Goal: Information Seeking & Learning: Check status

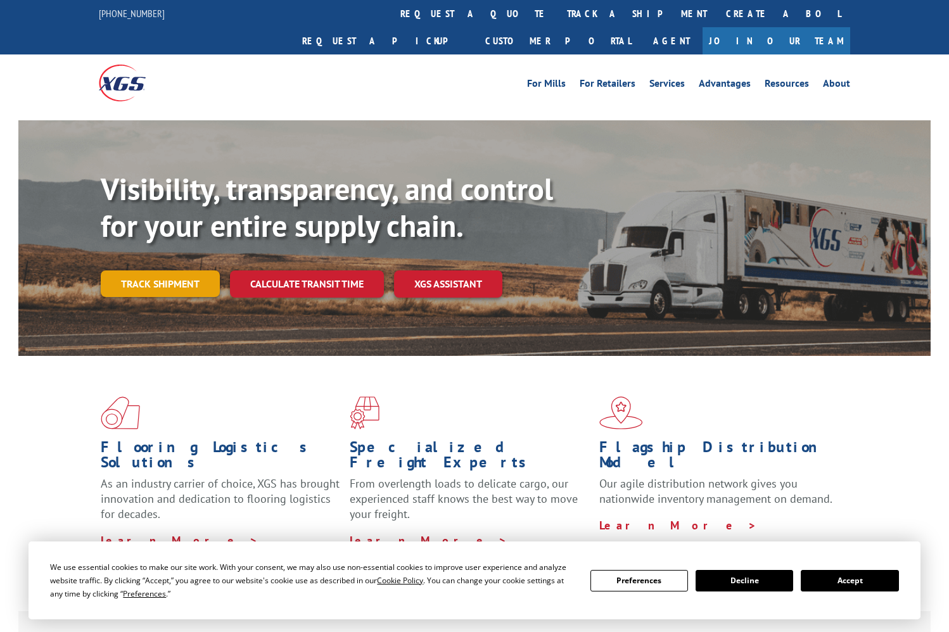
click at [151, 271] on link "Track shipment" at bounding box center [160, 284] width 119 height 27
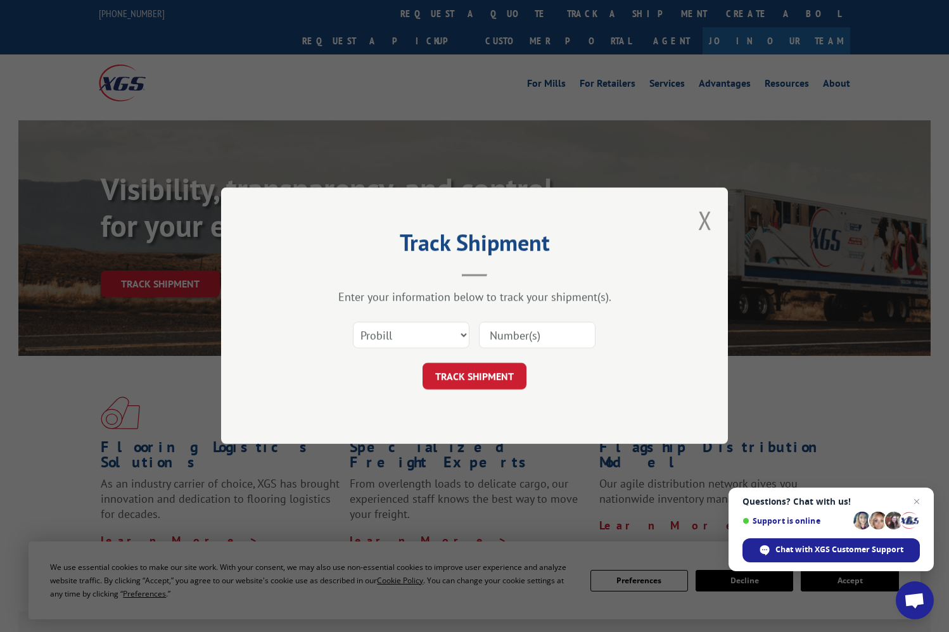
click at [502, 337] on input at bounding box center [537, 335] width 117 height 27
paste input "17665534"
type input "17665534"
click at [353, 322] on select "Select category... Probill BOL PO" at bounding box center [411, 335] width 117 height 27
click at [447, 329] on select "Select category... Probill BOL PO" at bounding box center [411, 335] width 117 height 27
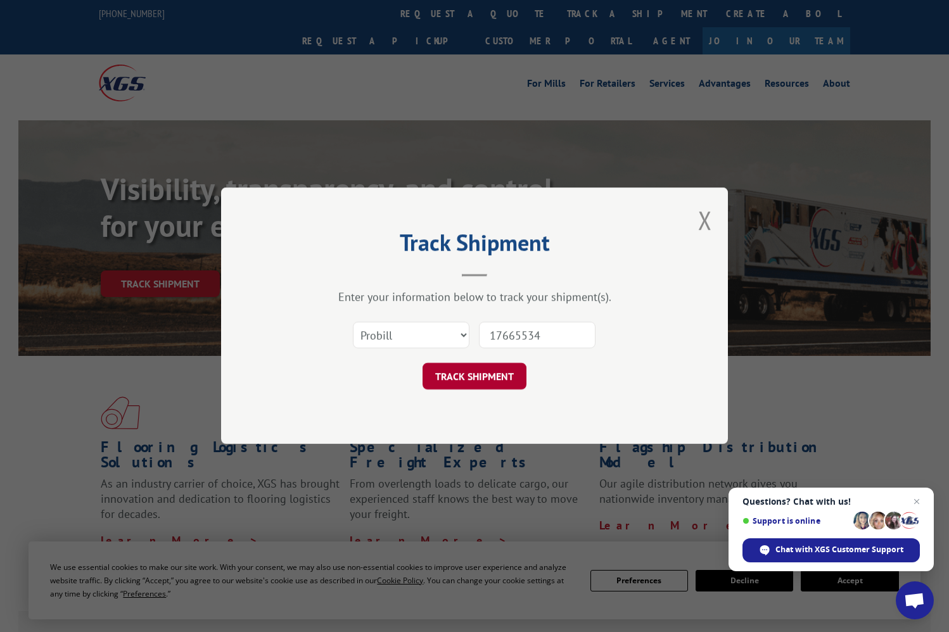
click at [464, 374] on button "TRACK SHIPMENT" at bounding box center [475, 377] width 104 height 27
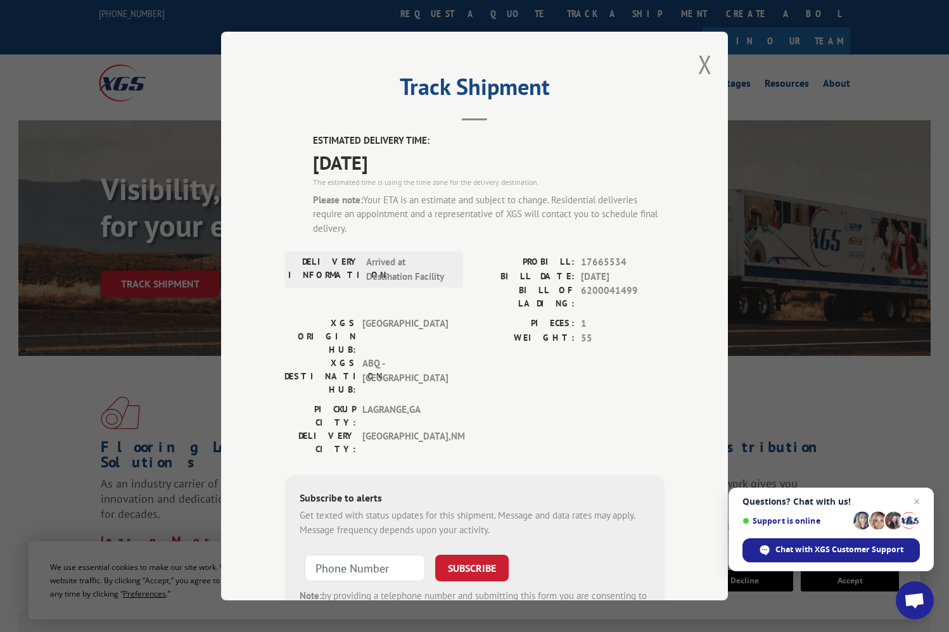
click at [472, 54] on div "Track Shipment ESTIMATED DELIVERY TIME: [DATE] The estimated time is using the …" at bounding box center [474, 316] width 507 height 569
click at [357, 555] on input "+1 (___) ___-____" at bounding box center [365, 568] width 120 height 27
type input "[PHONE_NUMBER]"
click at [472, 555] on button "SUBSCRIBE" at bounding box center [471, 568] width 73 height 27
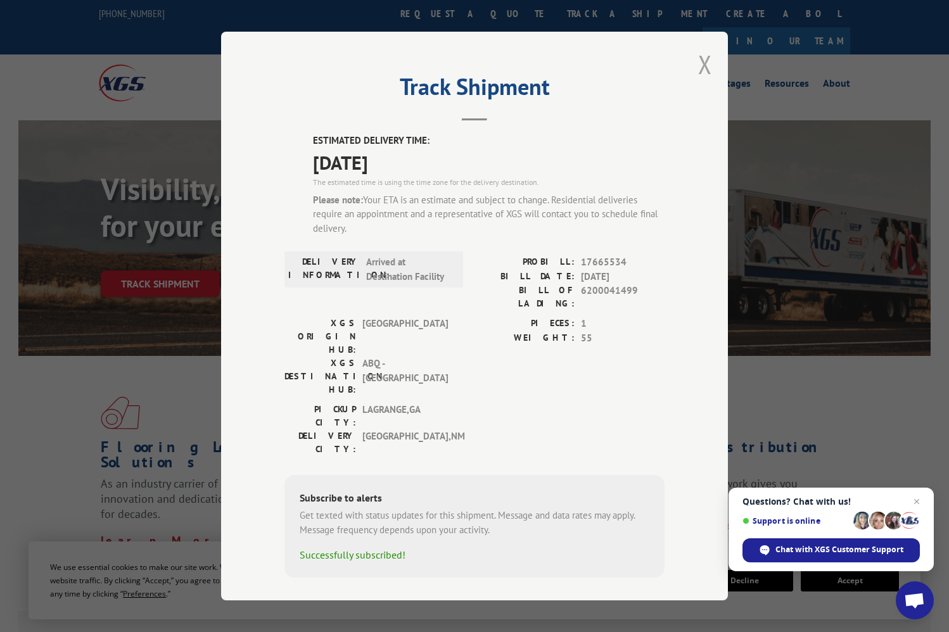
click at [706, 68] on button "Close modal" at bounding box center [705, 65] width 14 height 34
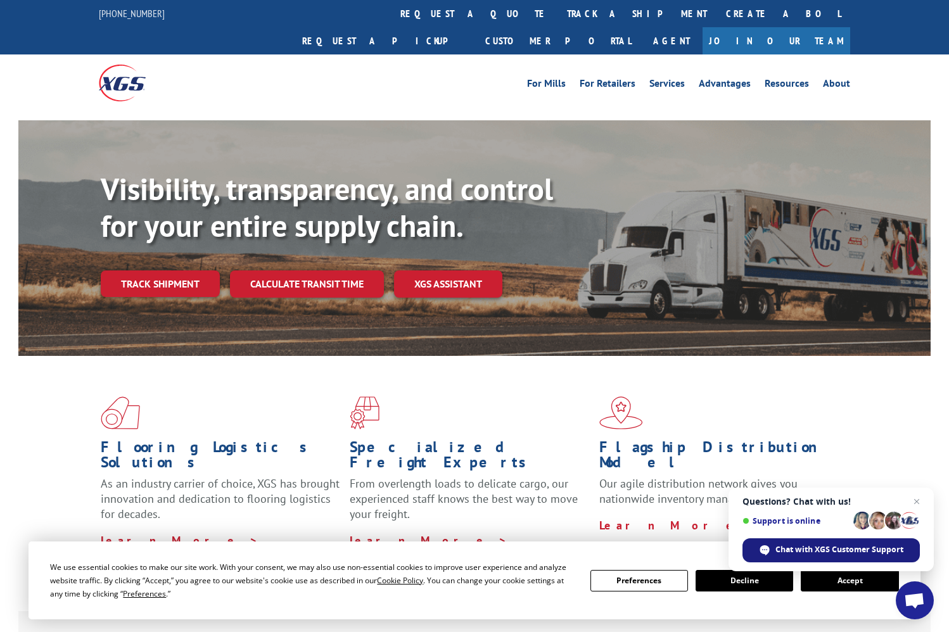
click at [802, 547] on span "Chat with XGS Customer Support" at bounding box center [839, 549] width 128 height 11
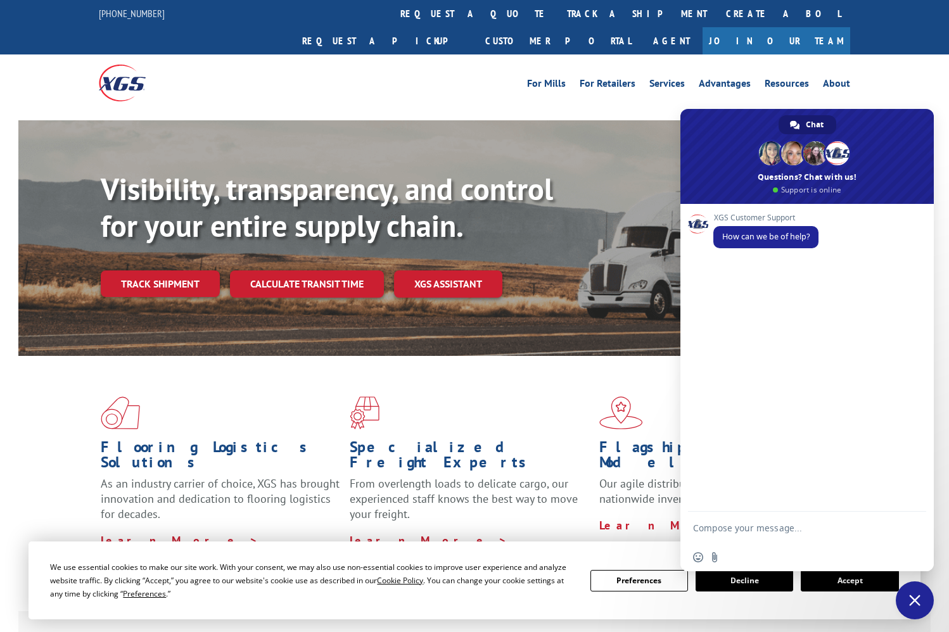
click at [767, 528] on textarea "Compose your message..." at bounding box center [793, 528] width 200 height 11
type textarea "need appointment for delivery"
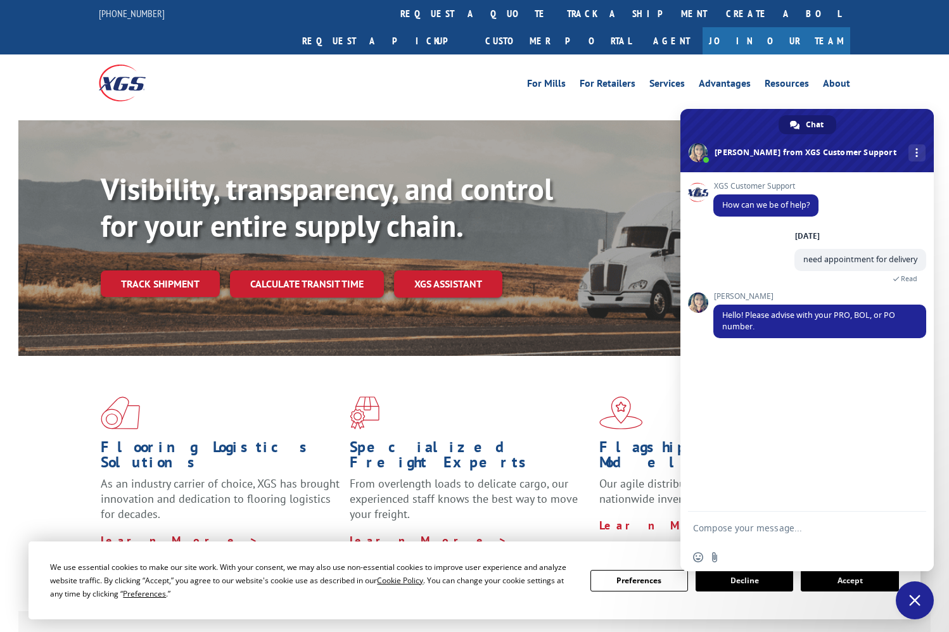
click at [759, 528] on textarea "Compose your message..." at bounding box center [793, 528] width 200 height 11
type textarea "17665534"
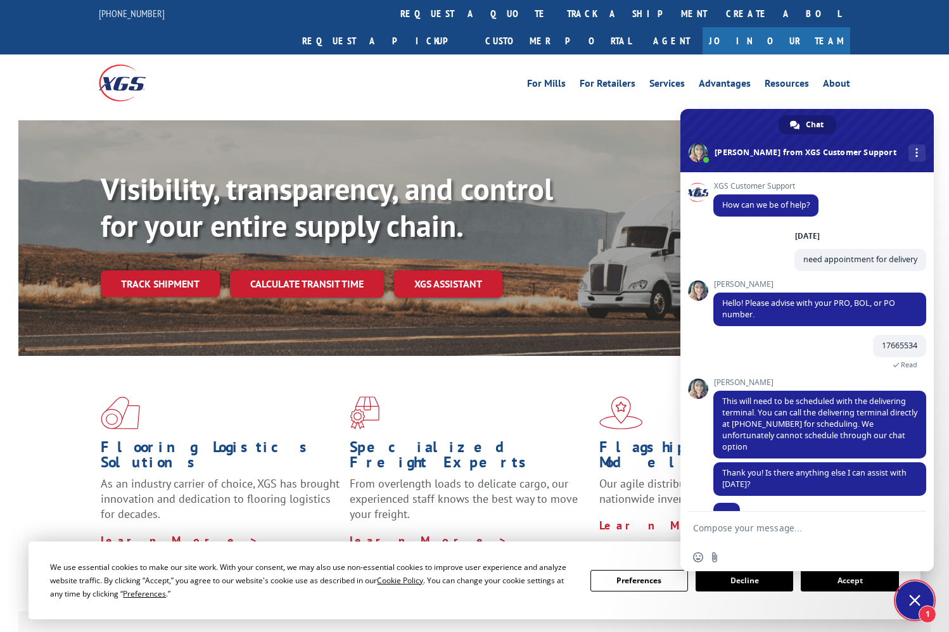
scroll to position [12, 0]
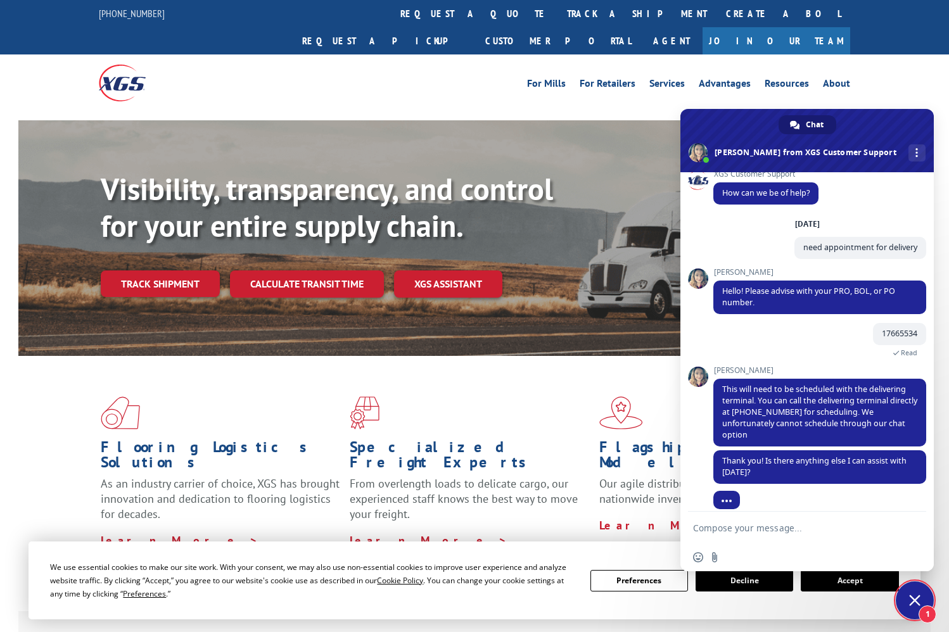
click at [748, 530] on textarea "Compose your message..." at bounding box center [793, 528] width 200 height 11
type textarea "Nope.......over and out"
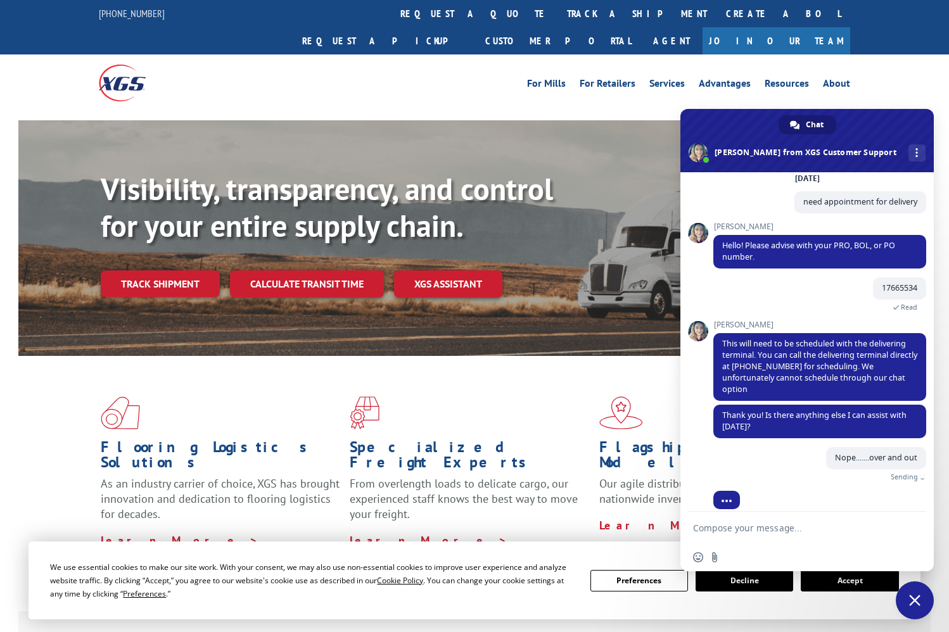
scroll to position [43, 0]
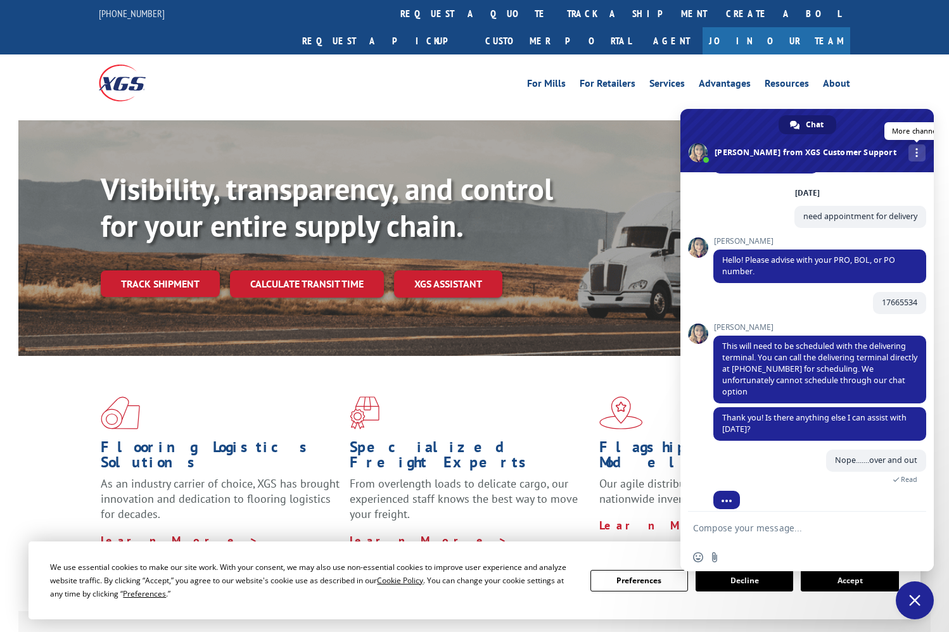
click at [908, 148] on div "More channels" at bounding box center [916, 152] width 17 height 17
click at [897, 122] on span at bounding box center [806, 140] width 253 height 63
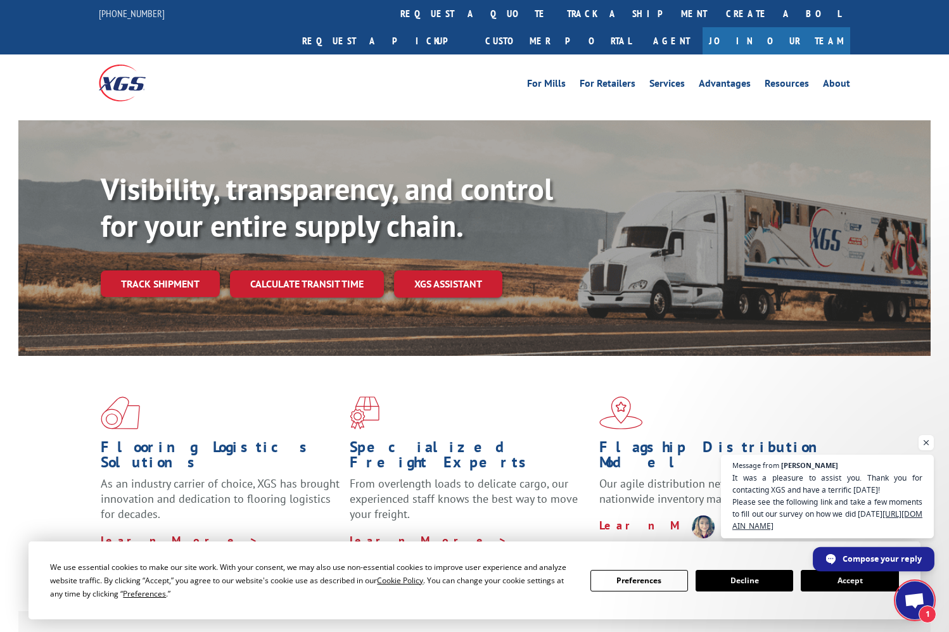
scroll to position [108, 0]
